Goal: Task Accomplishment & Management: Use online tool/utility

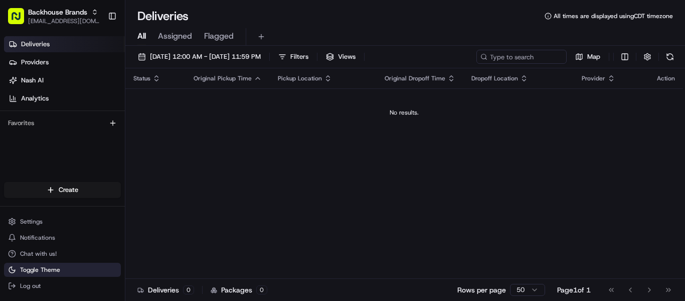
click at [35, 265] on span "Toggle Theme" at bounding box center [40, 269] width 40 height 8
